Goal: Download file/media

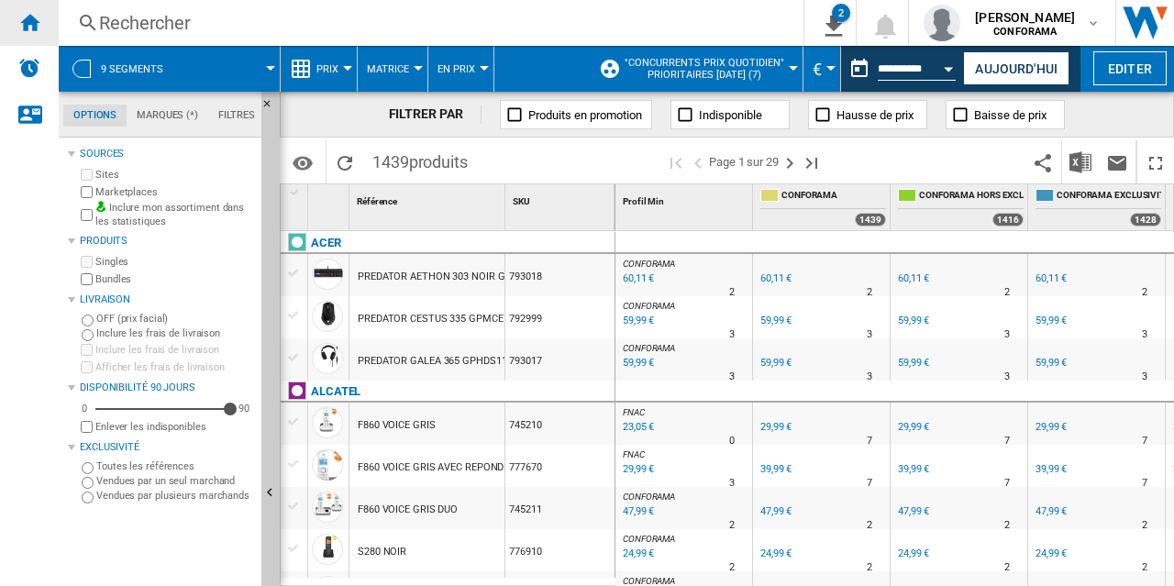
click at [32, 19] on ng-md-icon "Accueil" at bounding box center [29, 22] width 22 height 22
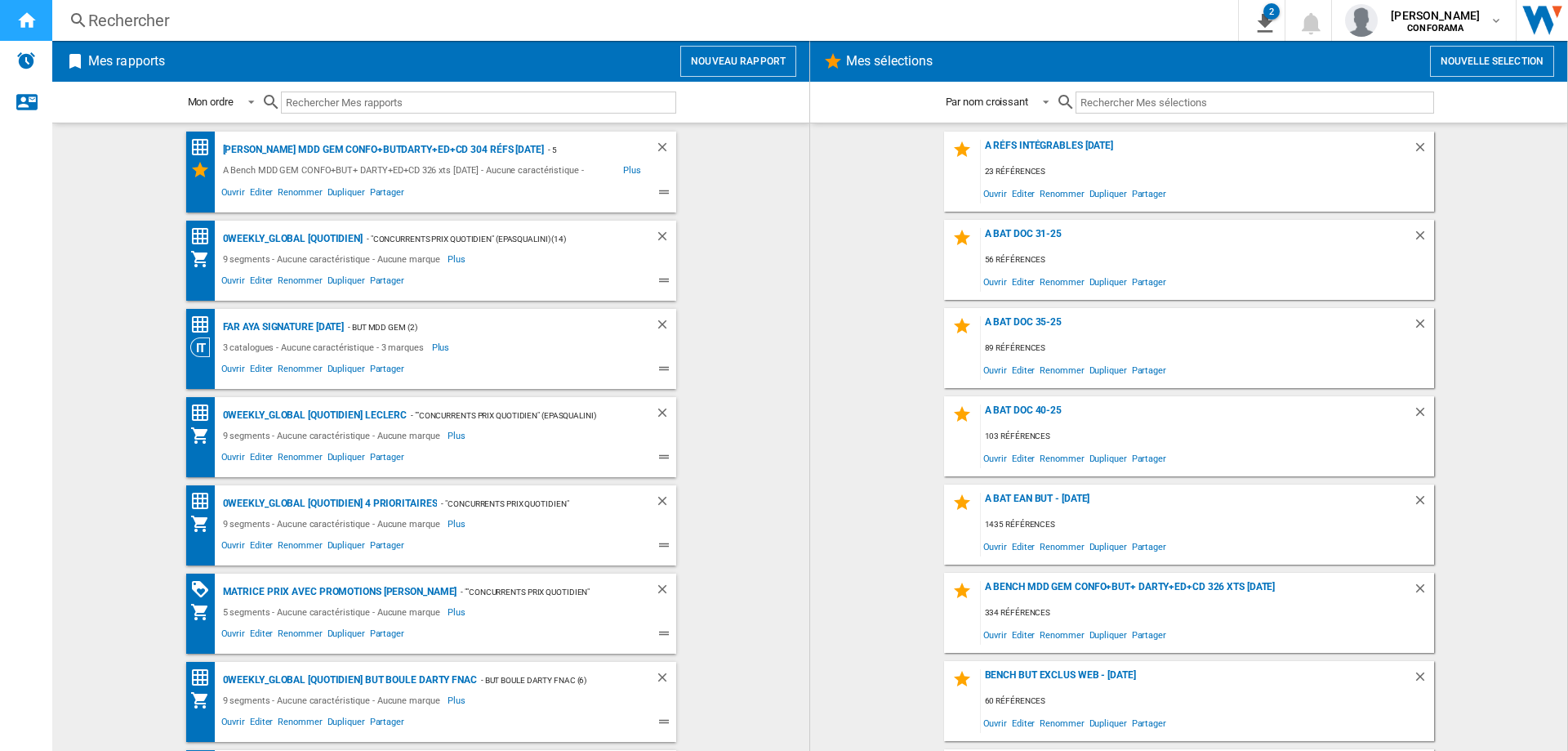
click at [28, 22] on ng-md-icon "Accueil" at bounding box center [26, 20] width 20 height 20
click at [225, 457] on span "Ouvrir" at bounding box center [233, 459] width 28 height 20
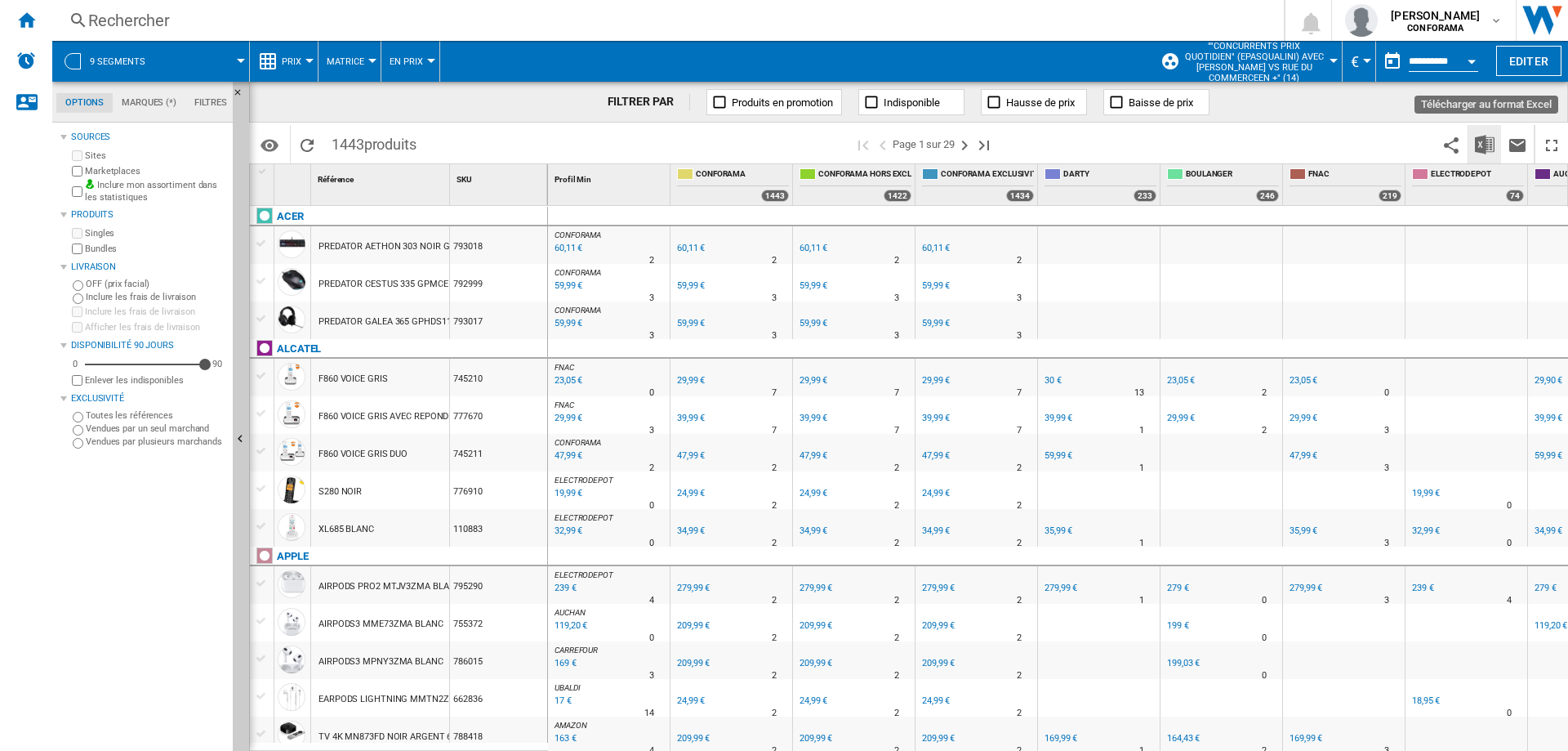
click at [1482, 143] on img "Télécharger au format Excel" at bounding box center [1484, 144] width 20 height 20
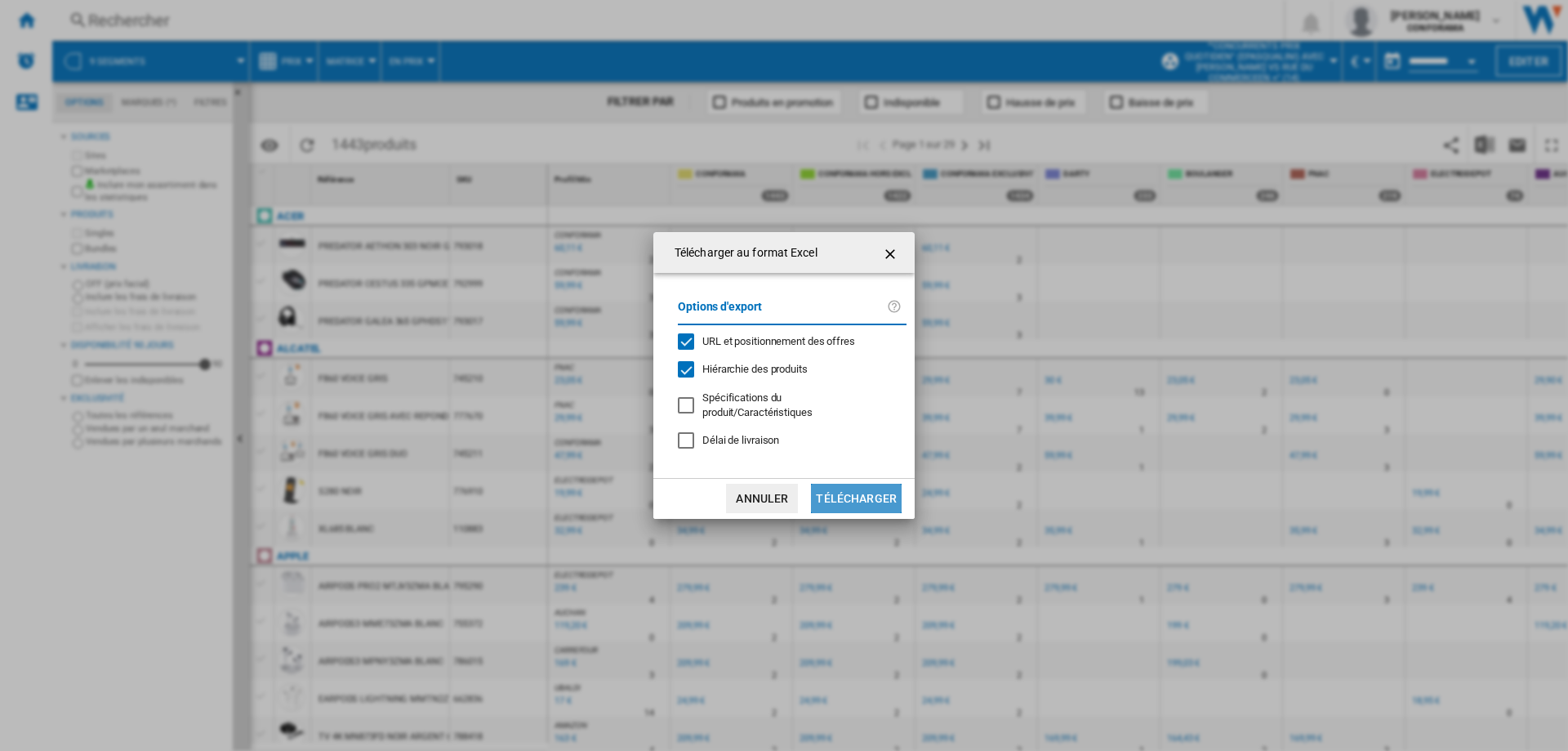
click at [872, 488] on button "Télécharger" at bounding box center [857, 498] width 91 height 29
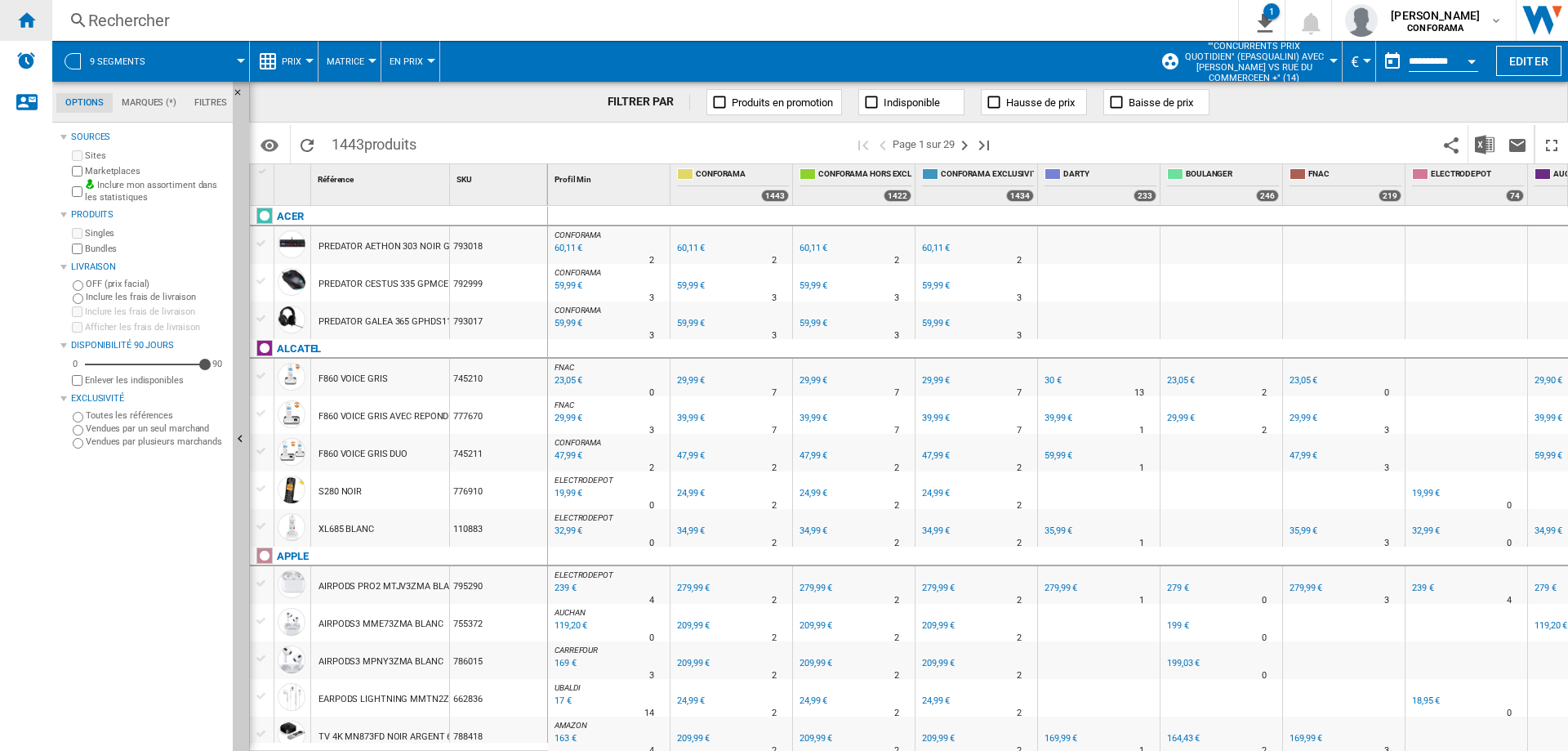
click at [28, 19] on ng-md-icon "Accueil" at bounding box center [26, 20] width 20 height 20
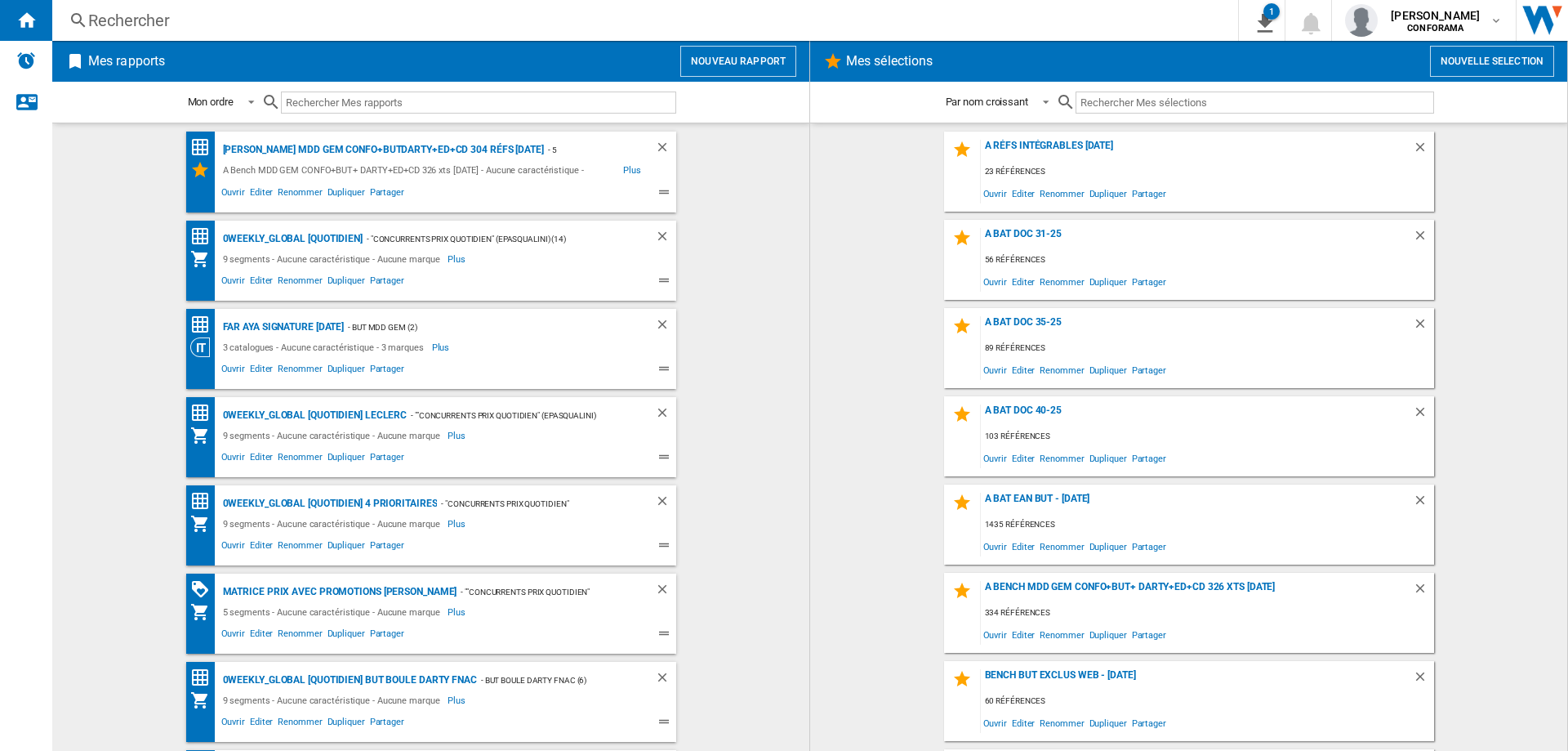
click at [603, 282] on span at bounding box center [511, 282] width 208 height 20
click at [231, 543] on span "Ouvrir" at bounding box center [233, 547] width 28 height 20
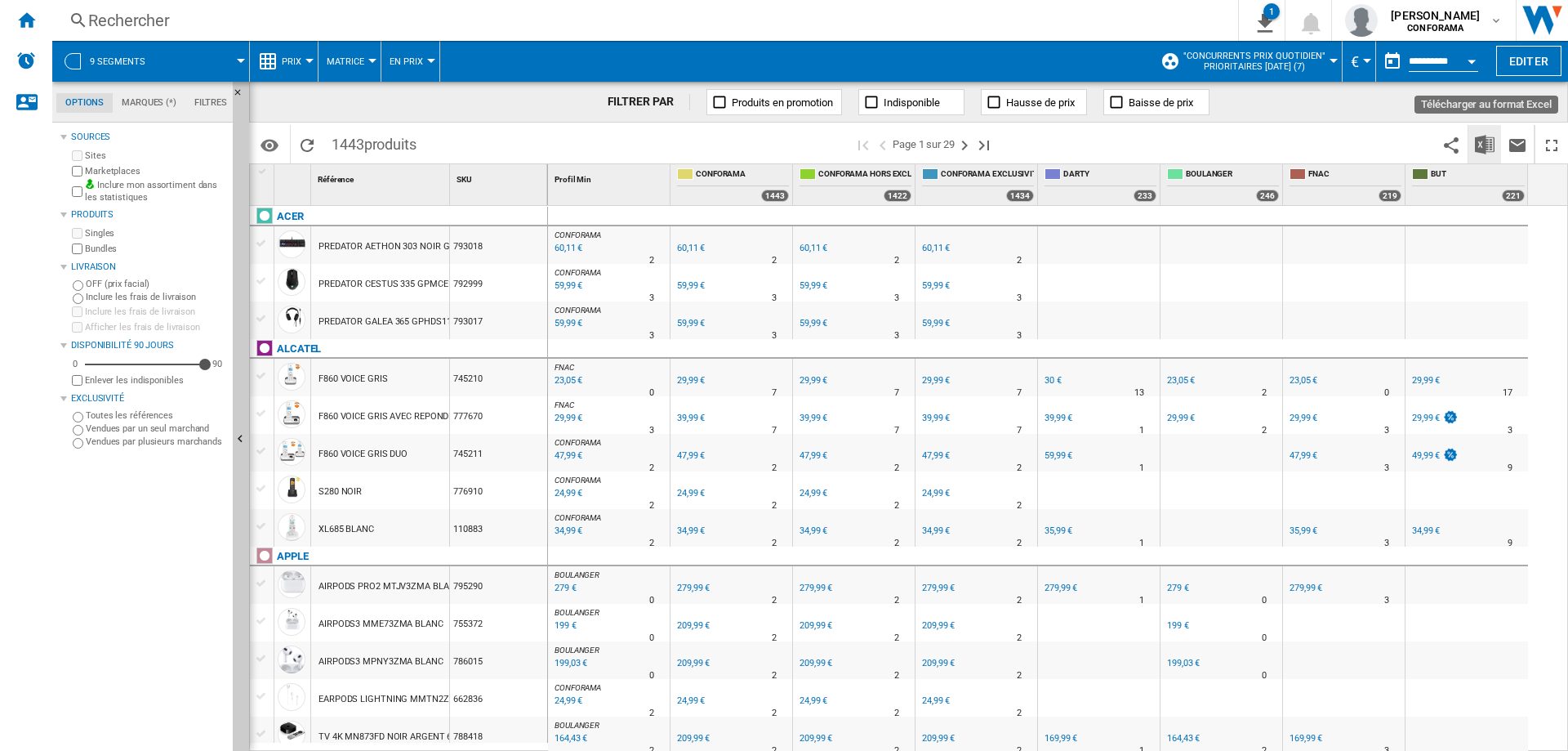
click at [1485, 143] on img "Télécharger au format Excel" at bounding box center [1484, 144] width 20 height 20
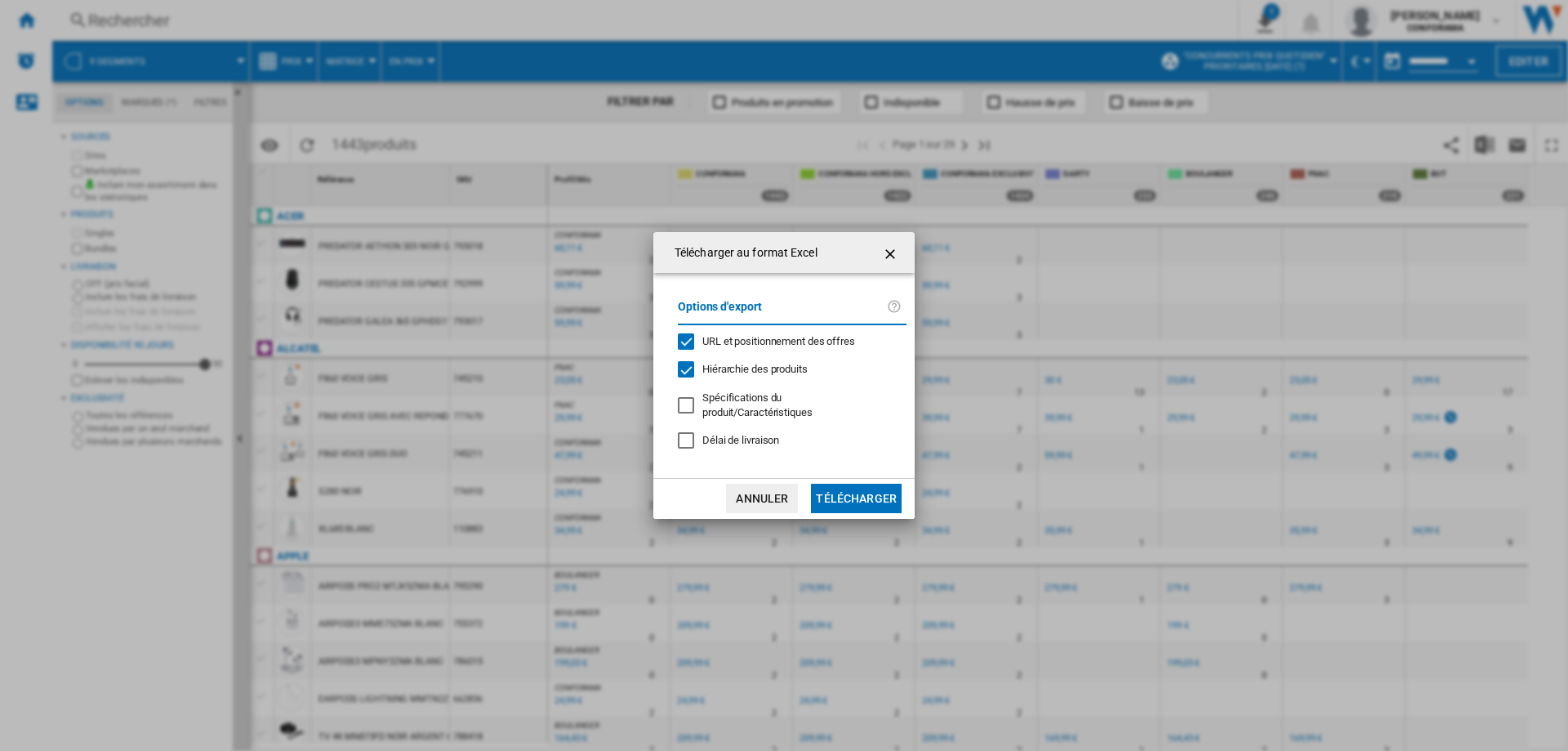
click at [870, 495] on button "Télécharger" at bounding box center [857, 498] width 91 height 29
